Goal: Task Accomplishment & Management: Complete application form

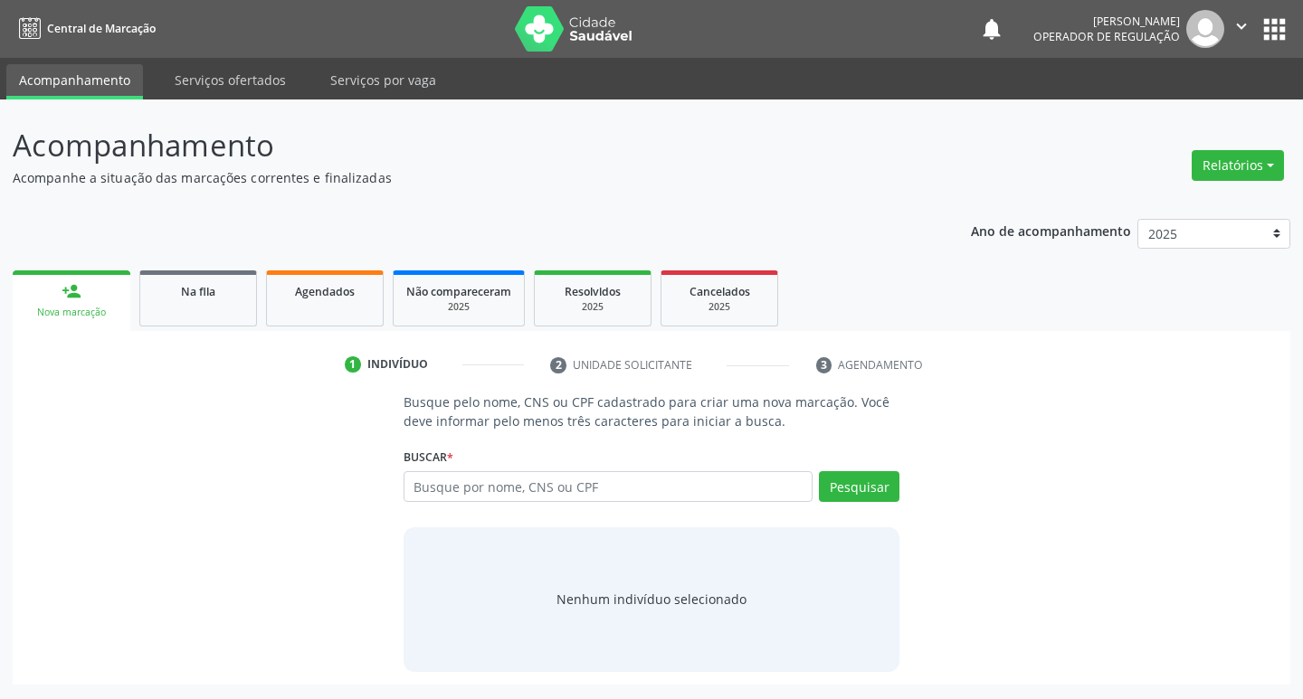
click at [566, 488] on input "text" at bounding box center [609, 486] width 410 height 31
click at [570, 476] on input "text" at bounding box center [609, 486] width 410 height 31
type input "702407519030021"
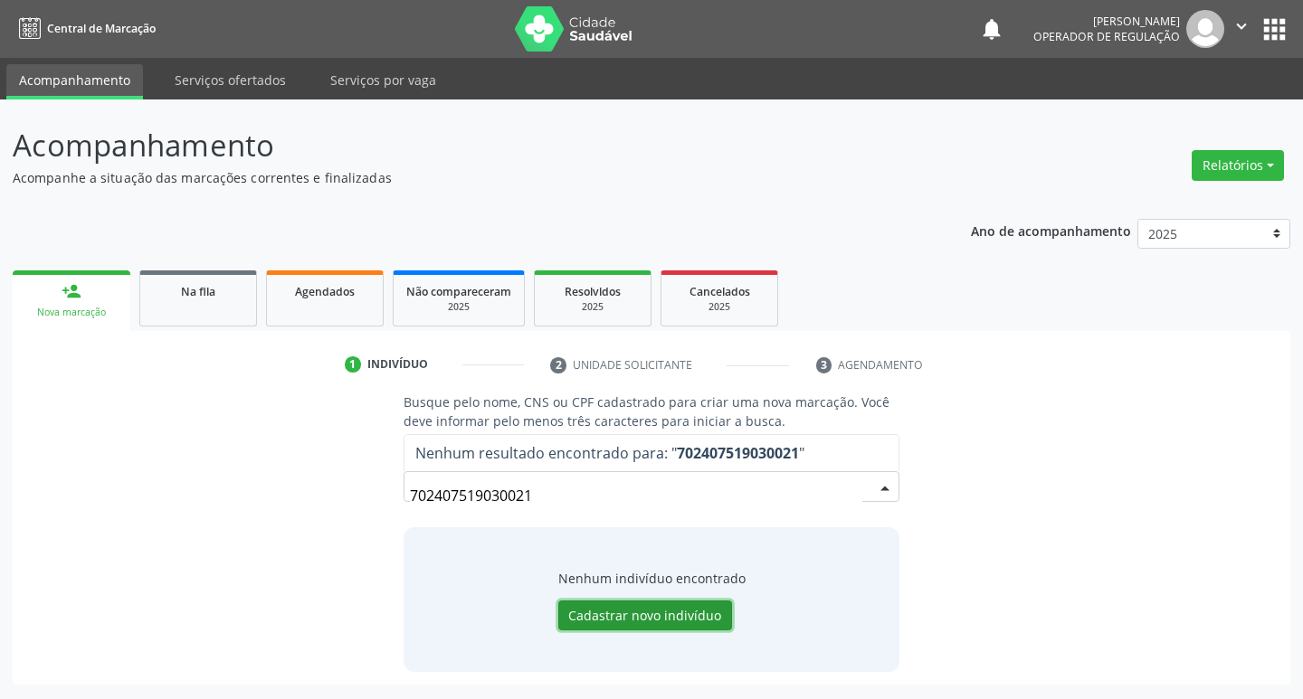
click at [665, 604] on button "Cadastrar novo indivíduo" at bounding box center [645, 616] width 174 height 31
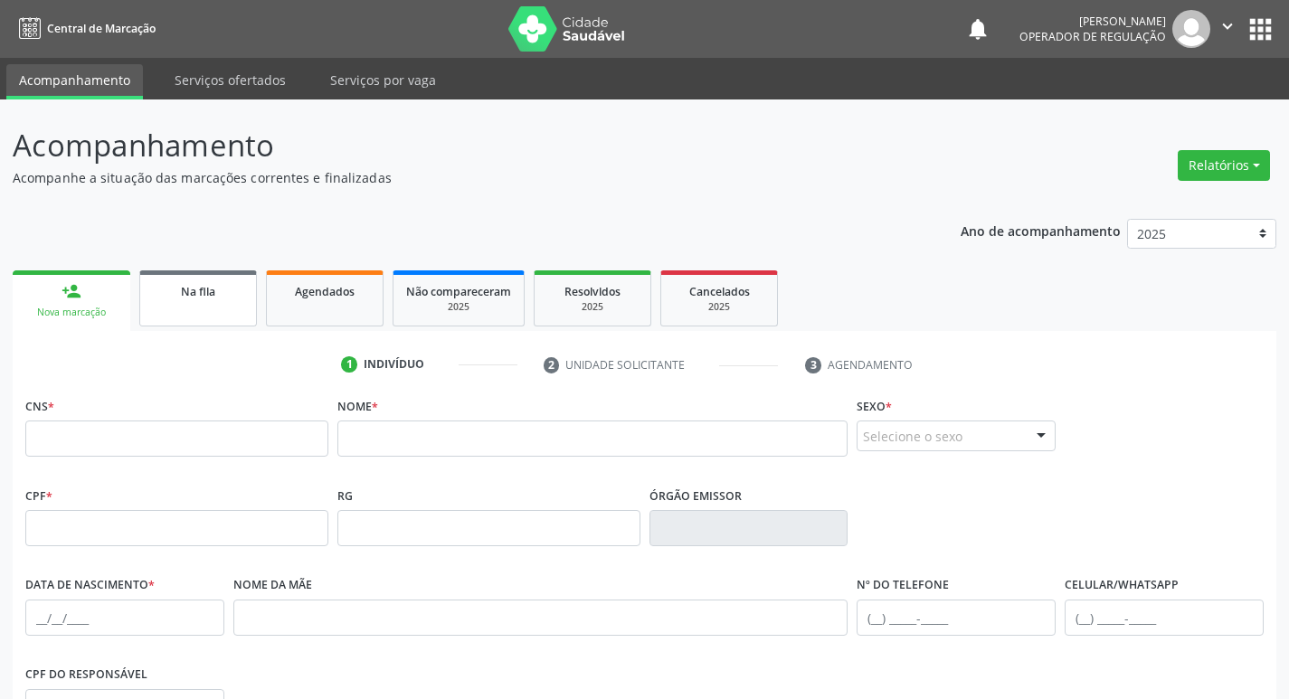
click at [167, 306] on link "Na fila" at bounding box center [198, 299] width 118 height 56
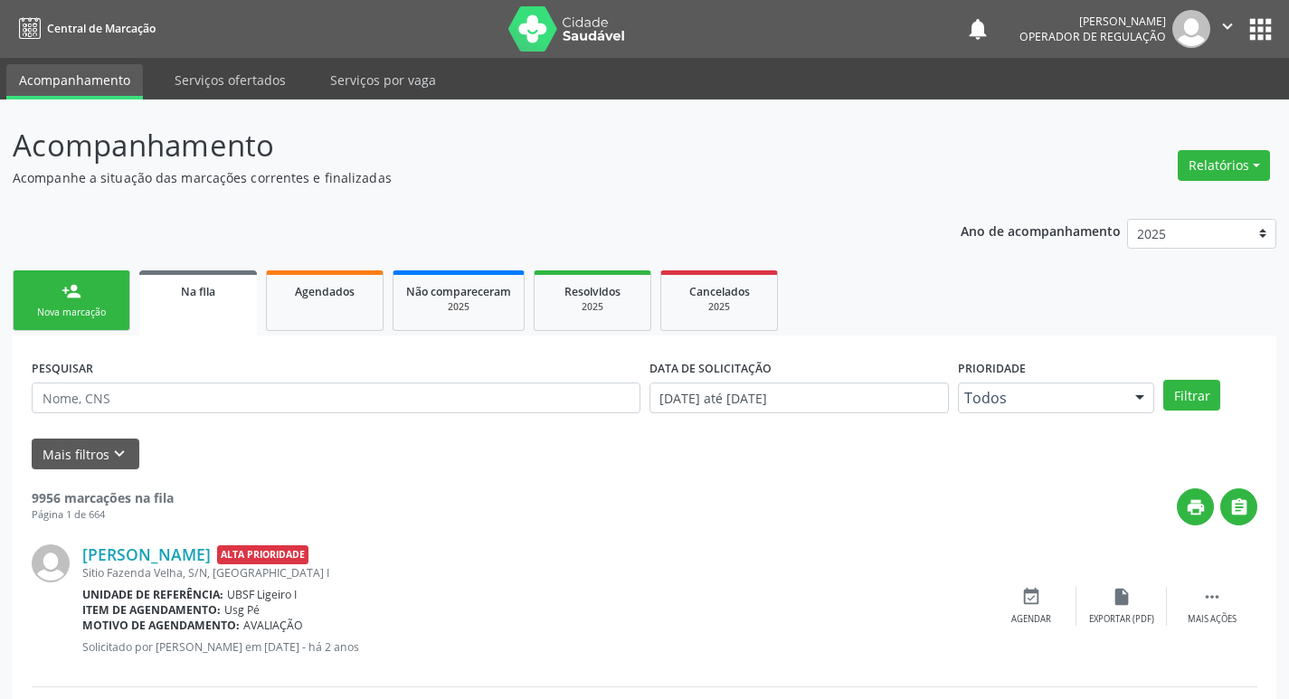
click at [76, 309] on div "Nova marcação" at bounding box center [71, 313] width 90 height 14
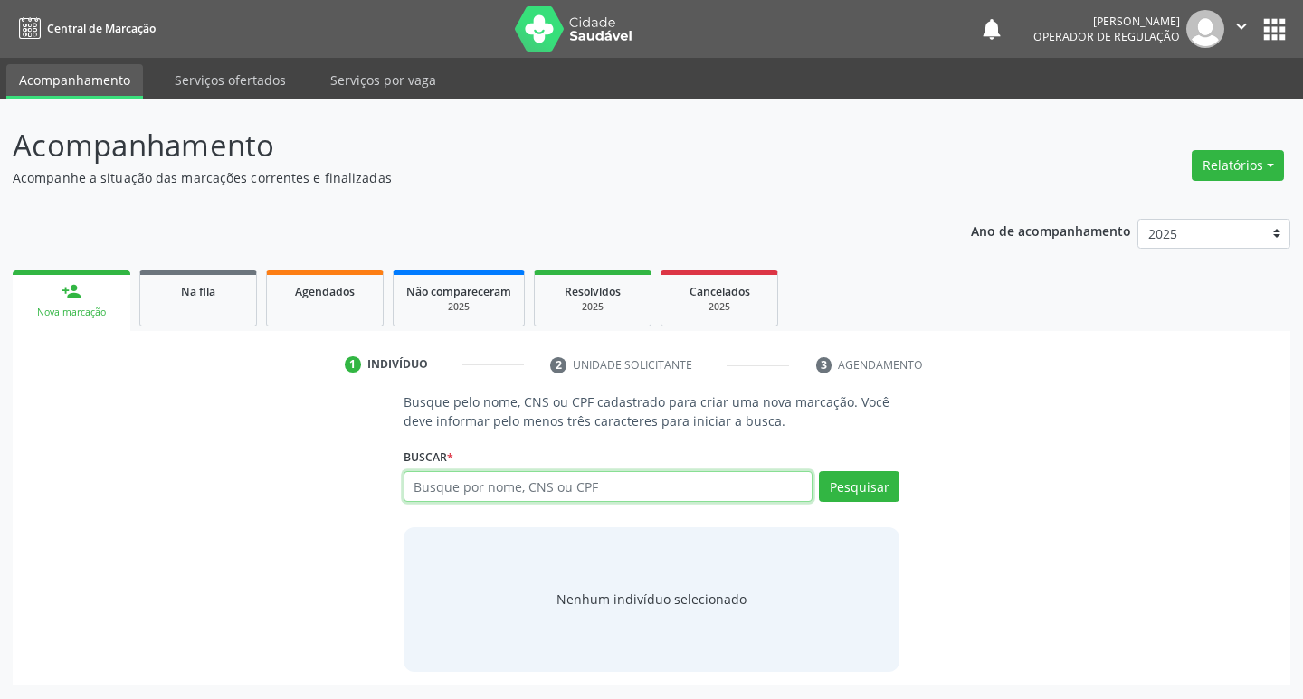
click at [568, 498] on input "text" at bounding box center [609, 486] width 410 height 31
type input "702407519030021"
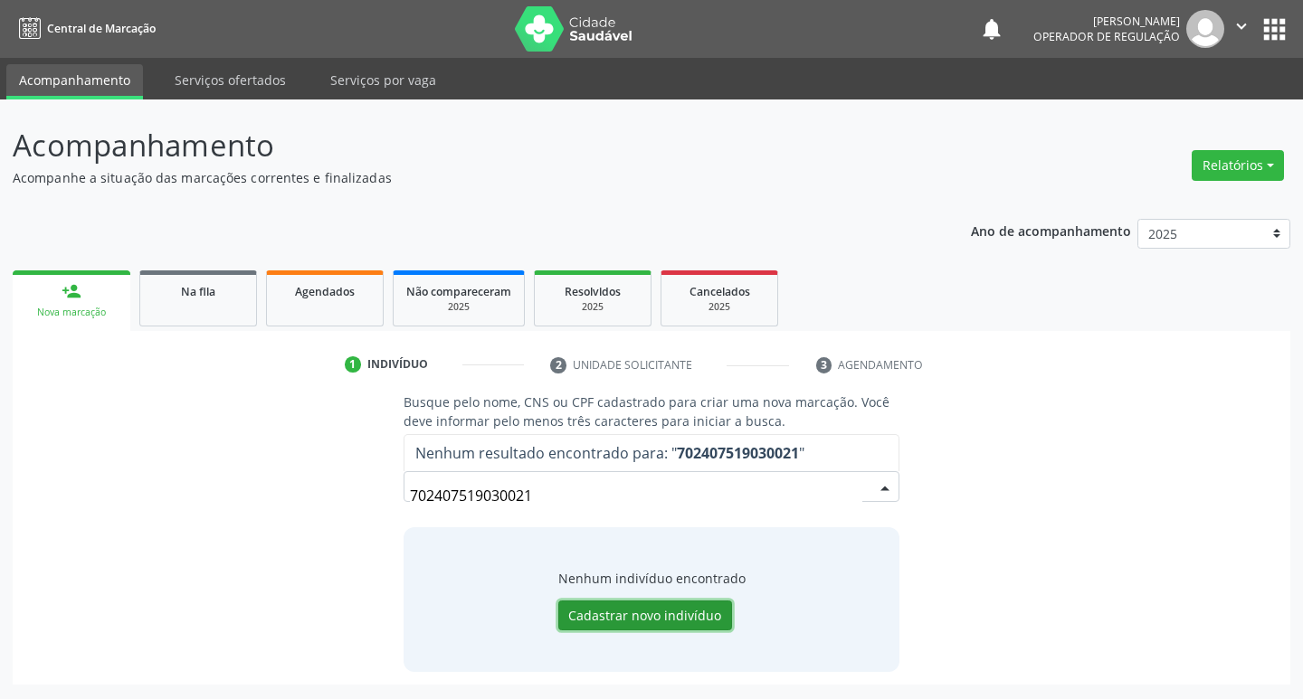
click at [640, 614] on button "Cadastrar novo indivíduo" at bounding box center [645, 616] width 174 height 31
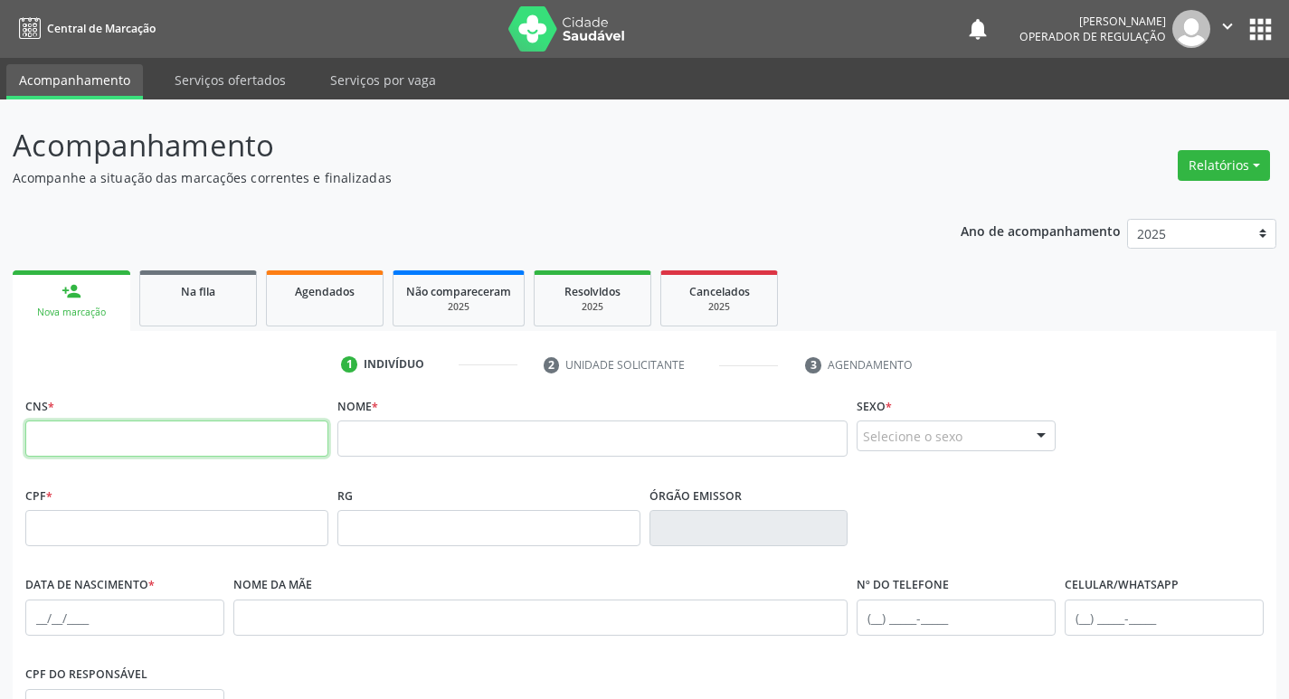
click at [302, 435] on input "text" at bounding box center [176, 439] width 303 height 36
type input "702 4075 1903 0021"
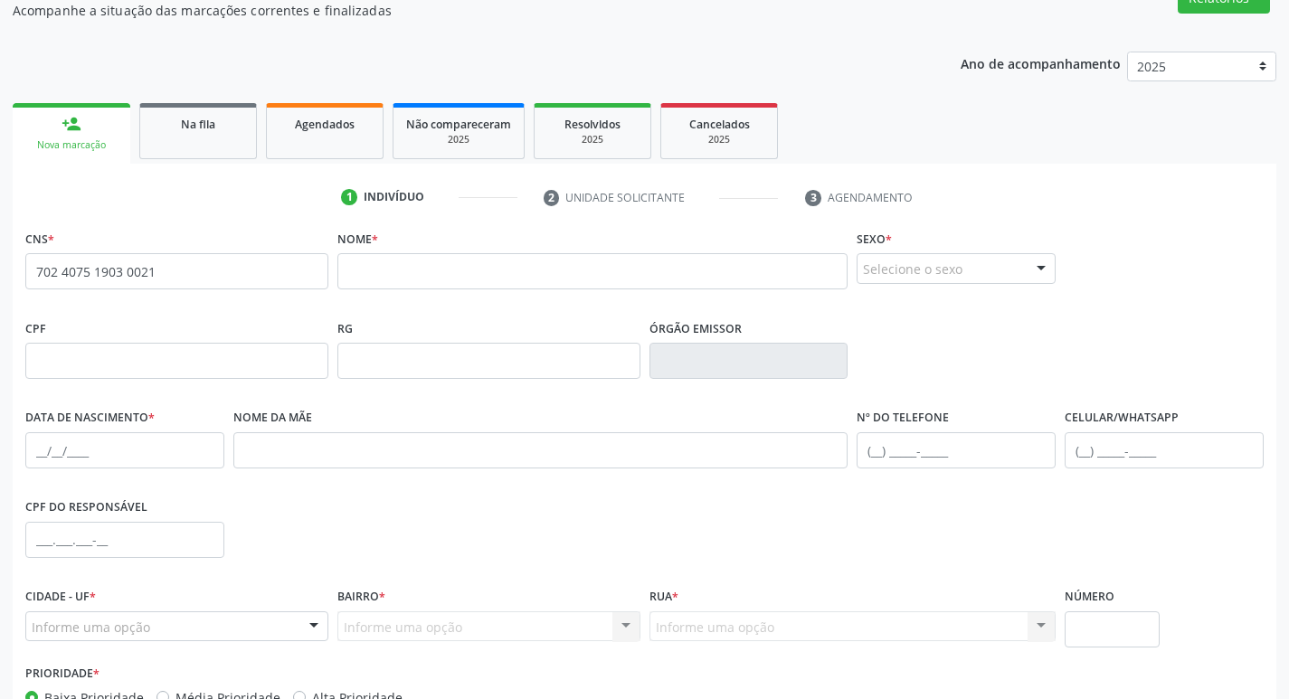
scroll to position [10, 0]
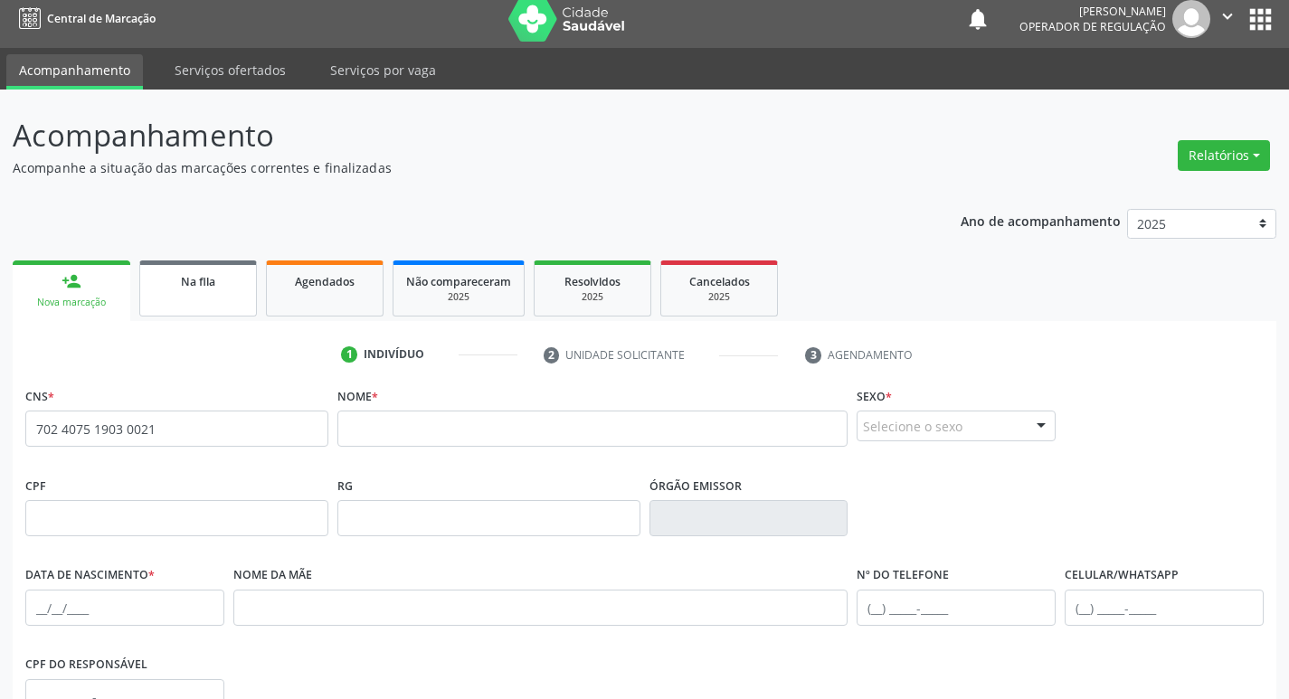
click at [230, 276] on div "Na fila" at bounding box center [198, 280] width 90 height 19
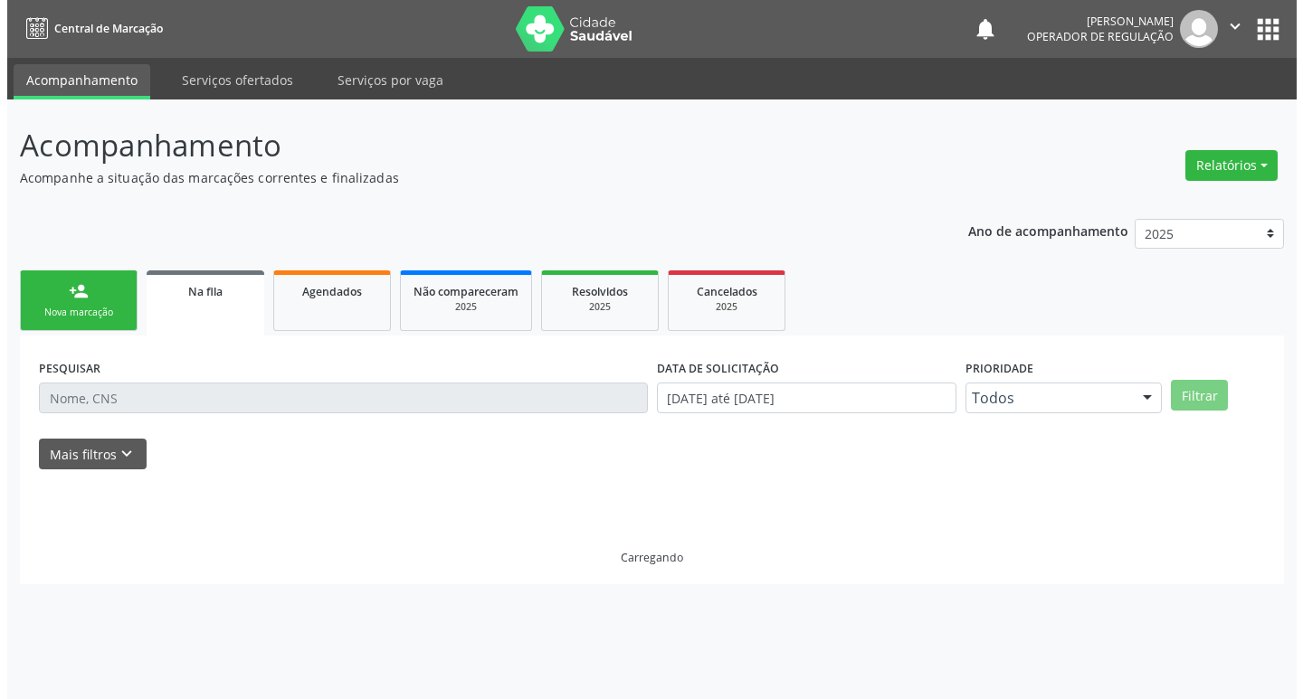
scroll to position [0, 0]
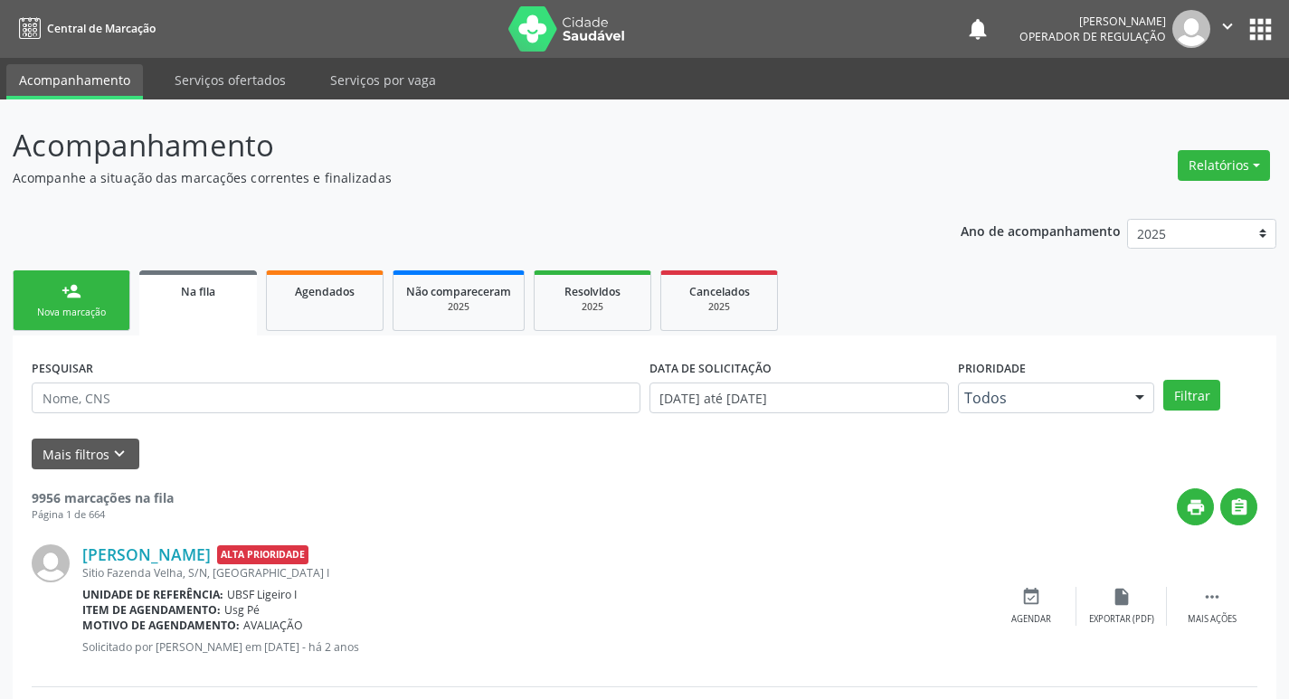
click at [104, 306] on div "Nova marcação" at bounding box center [71, 313] width 90 height 14
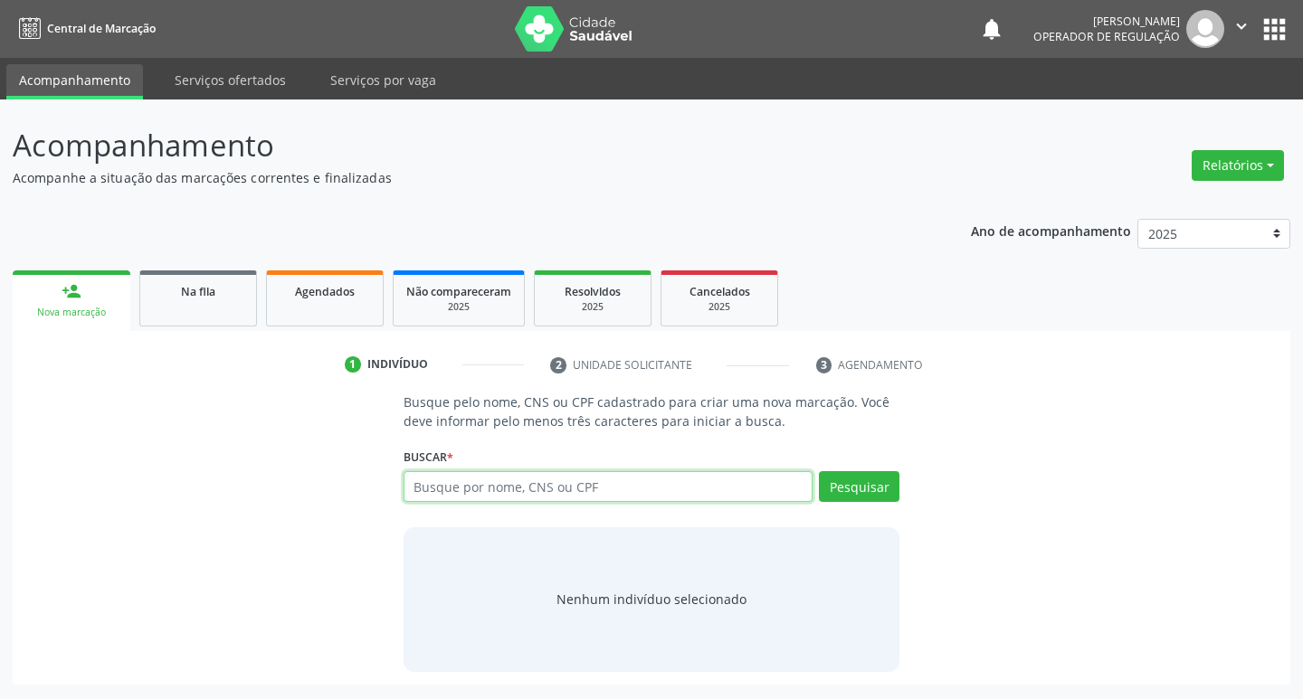
click at [533, 491] on input "text" at bounding box center [609, 486] width 410 height 31
type input "702407519030021"
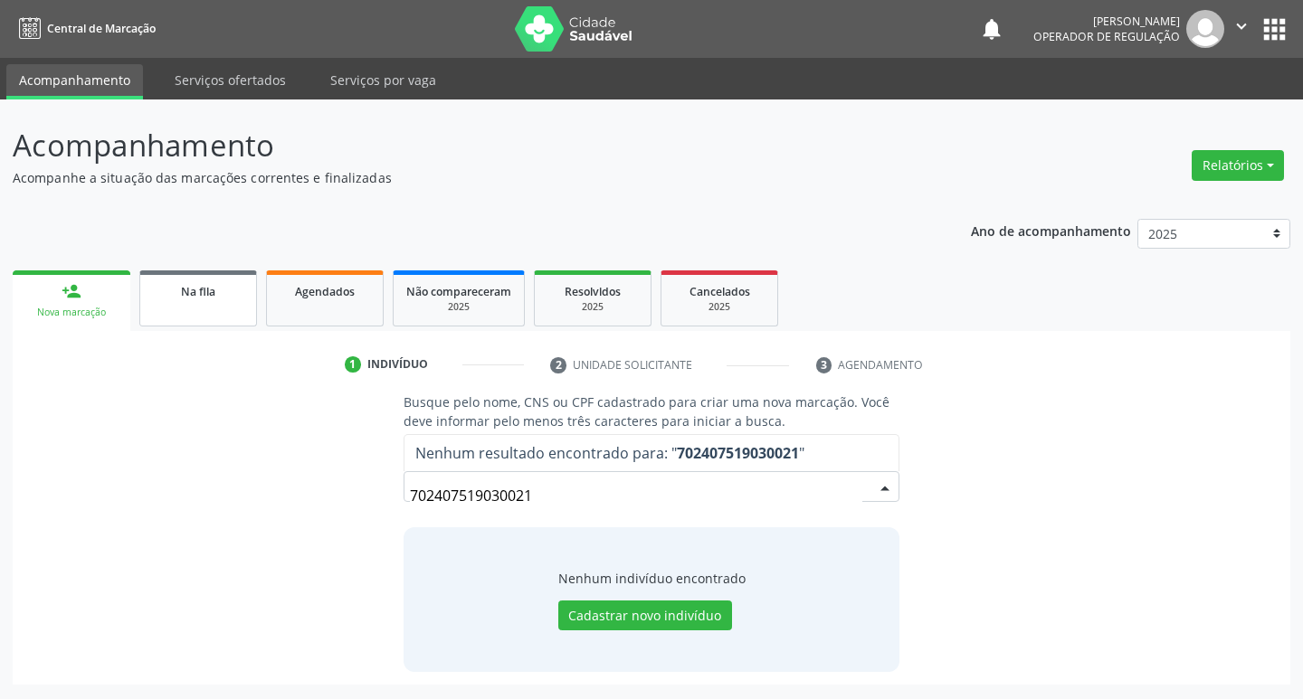
click at [196, 291] on span "Na fila" at bounding box center [198, 291] width 34 height 15
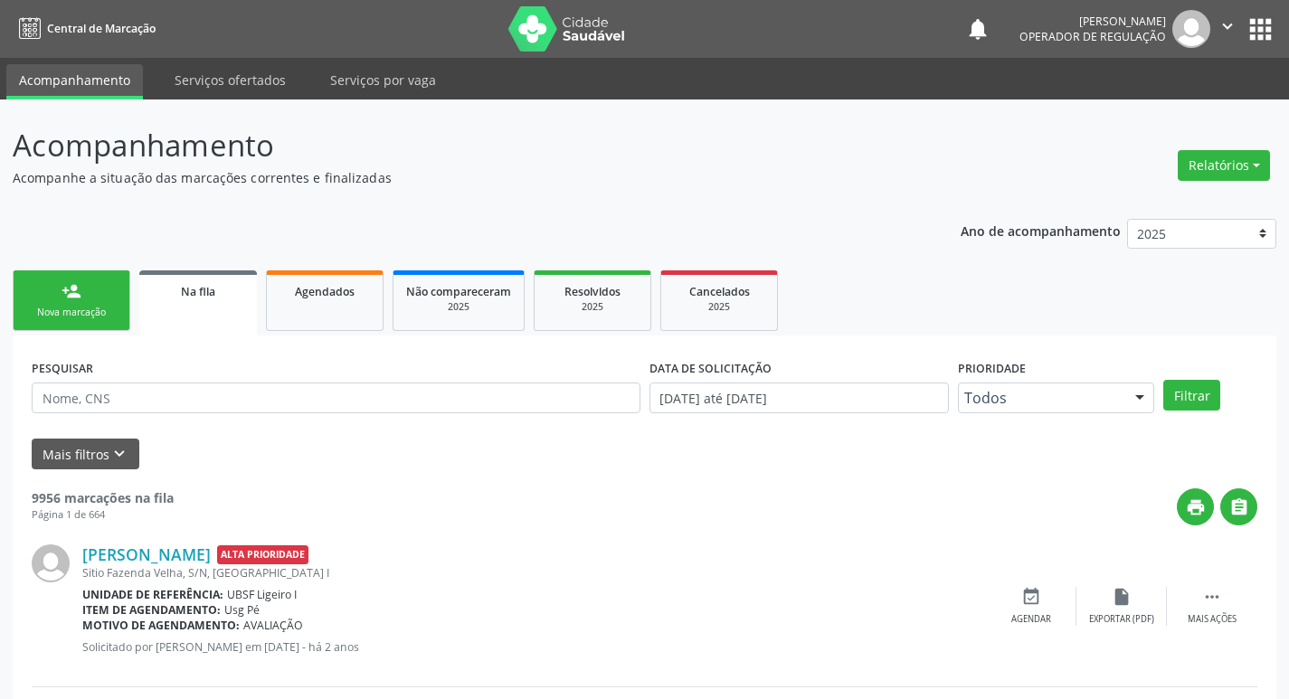
click at [62, 301] on link "person_add Nova marcação" at bounding box center [72, 301] width 118 height 61
